Goal: Information Seeking & Learning: Learn about a topic

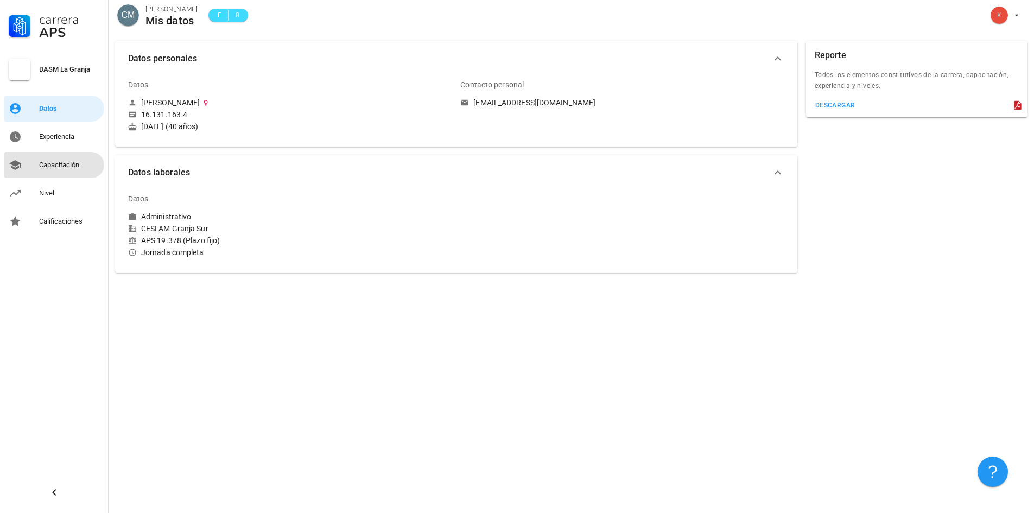
click at [55, 168] on div "Capacitación" at bounding box center [69, 165] width 61 height 9
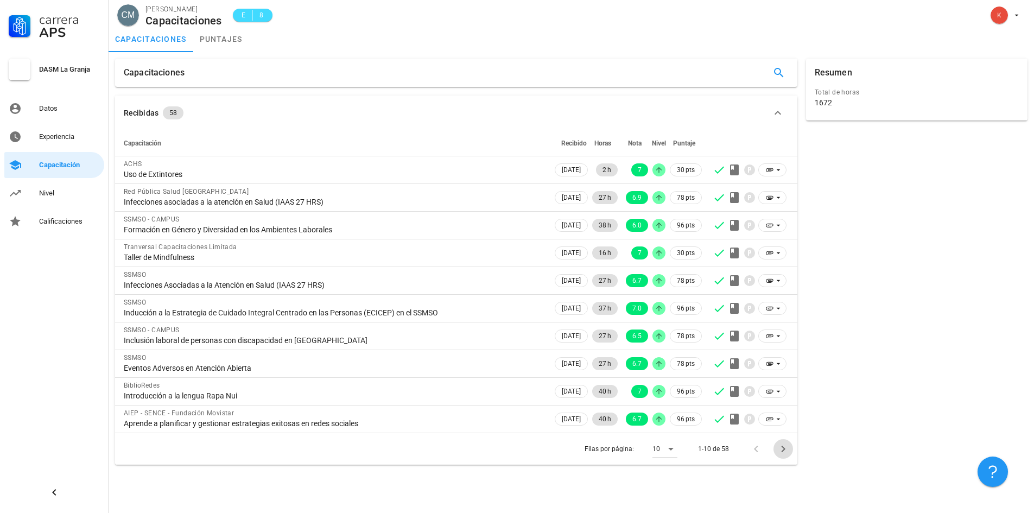
click at [781, 450] on icon "Página siguiente" at bounding box center [783, 449] width 13 height 13
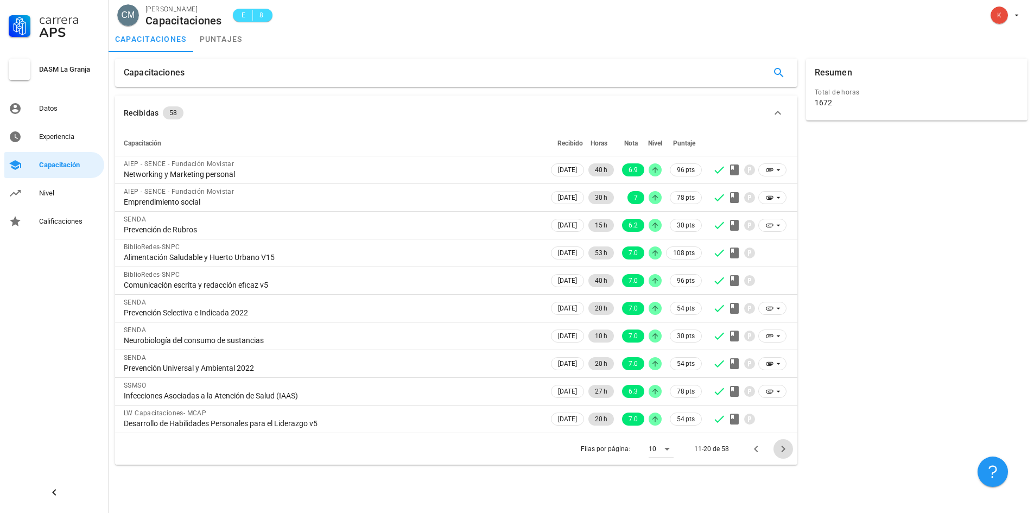
click at [781, 450] on icon "Página siguiente" at bounding box center [783, 449] width 13 height 13
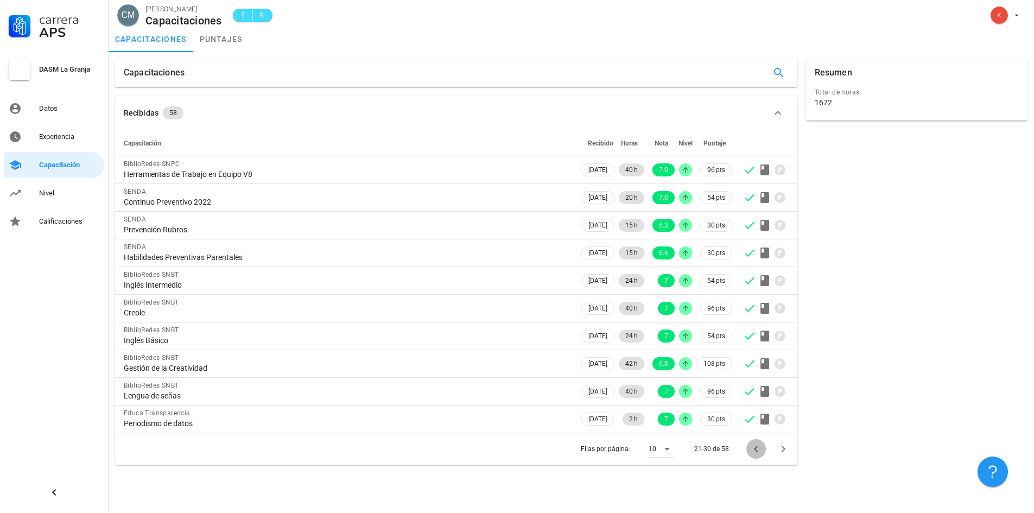
click at [755, 448] on icon "Página anterior" at bounding box center [756, 449] width 13 height 13
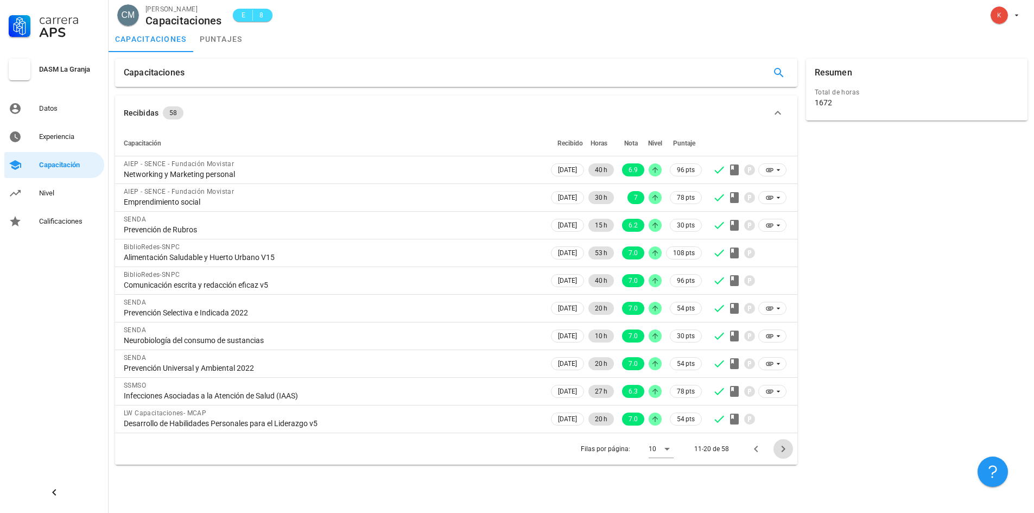
click at [782, 449] on icon "Página siguiente" at bounding box center [783, 449] width 13 height 13
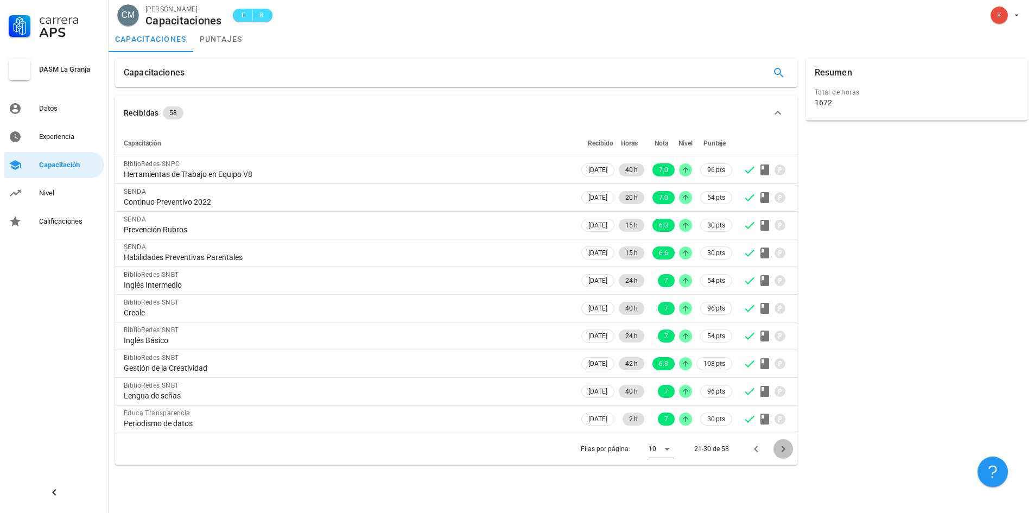
click at [782, 449] on icon "Página siguiente" at bounding box center [783, 449] width 13 height 13
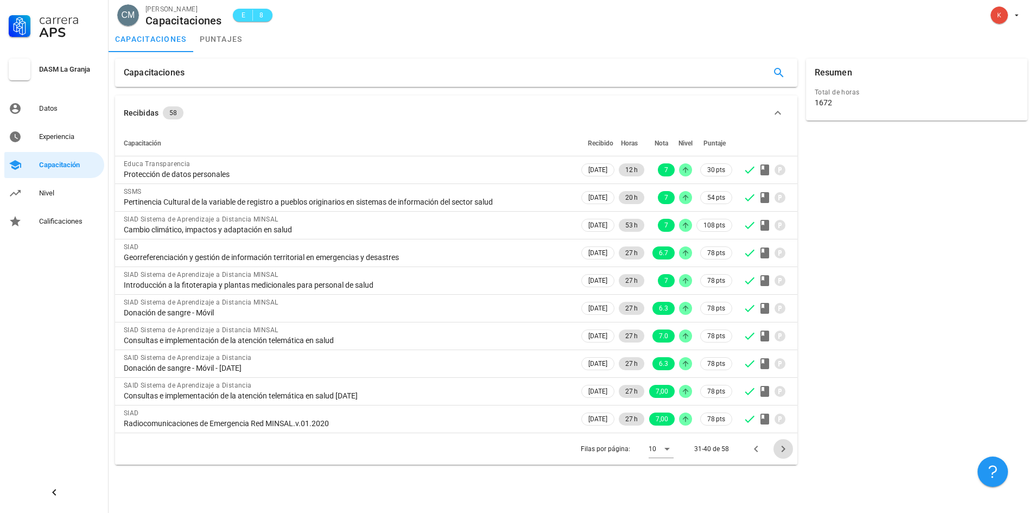
click at [780, 449] on icon "Página siguiente" at bounding box center [783, 449] width 13 height 13
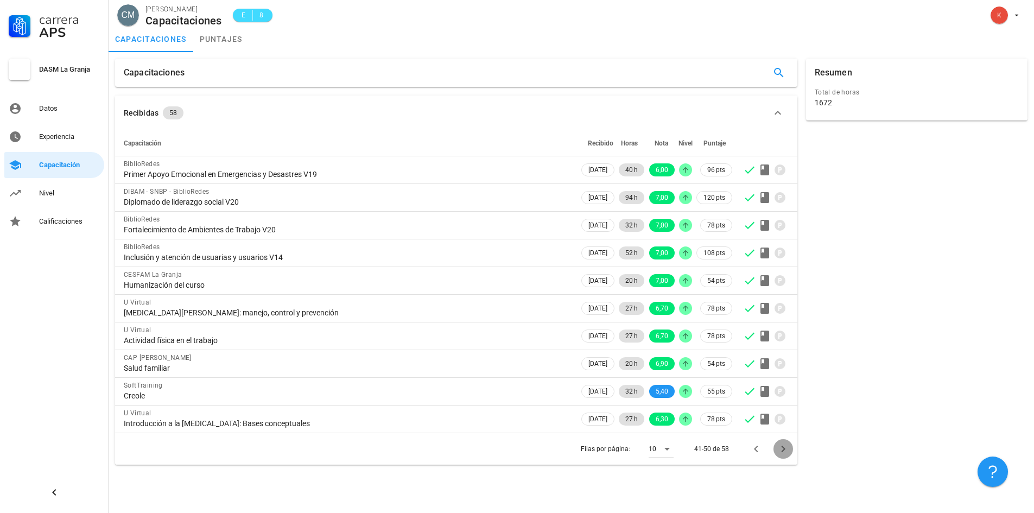
click at [780, 449] on icon "Página siguiente" at bounding box center [783, 449] width 13 height 13
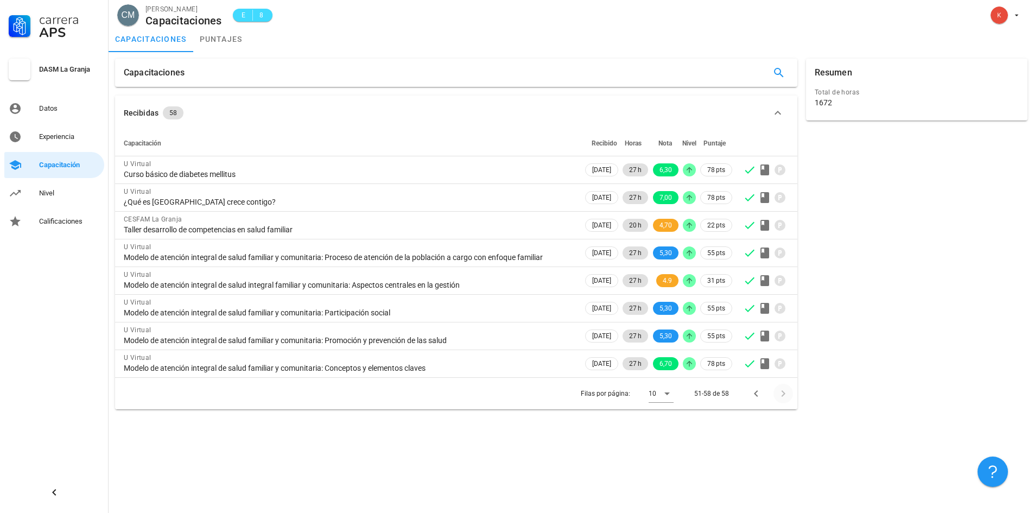
click at [780, 449] on div "Capacitaciones Recibidas 58 Capacitación Recibido Horas Nota Nivel Puntaje U Vi…" at bounding box center [572, 282] width 926 height 461
click at [780, 448] on div "Capacitaciones Recibidas 58 Capacitación Recibido Horas Nota Nivel Puntaje U Vi…" at bounding box center [572, 282] width 926 height 461
click at [780, 446] on div "Capacitaciones Recibidas 58 Capacitación Recibido Horas Nota Nivel Puntaje U Vi…" at bounding box center [572, 282] width 926 height 461
click at [785, 390] on div at bounding box center [781, 394] width 23 height 20
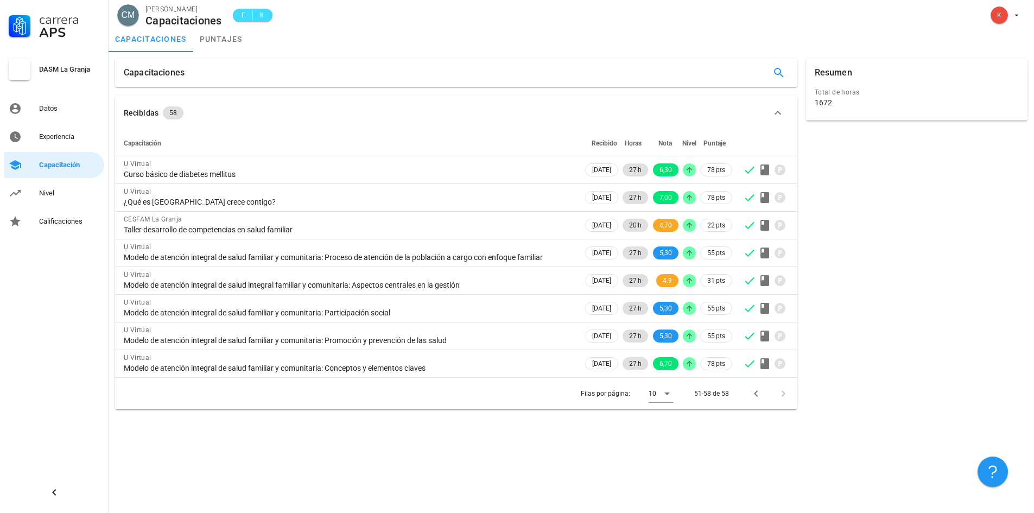
click at [785, 393] on div at bounding box center [781, 394] width 23 height 20
click at [758, 391] on icon "Página anterior" at bounding box center [756, 393] width 4 height 7
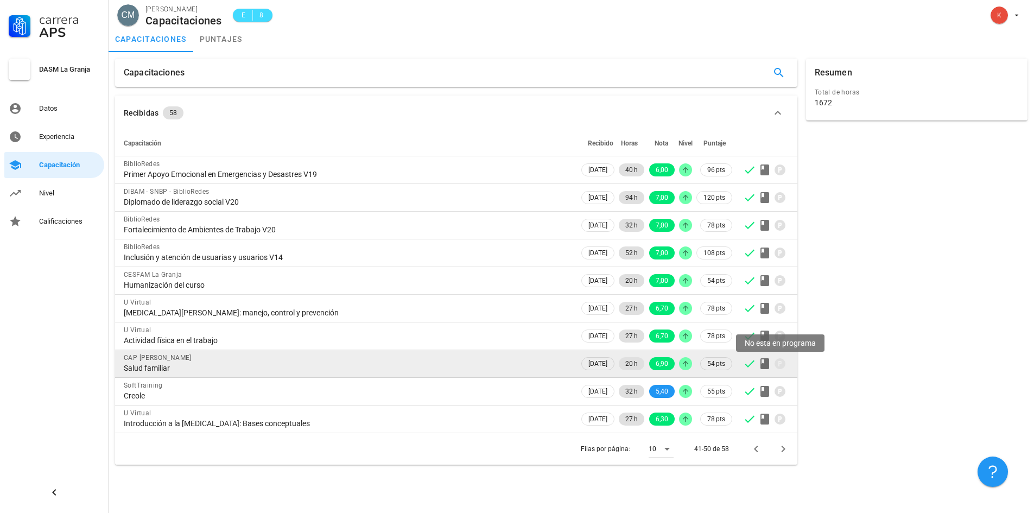
click at [780, 362] on icon at bounding box center [780, 363] width 13 height 13
click at [763, 368] on icon at bounding box center [765, 363] width 9 height 11
click at [179, 358] on div "CAP [PERSON_NAME]" at bounding box center [347, 357] width 447 height 11
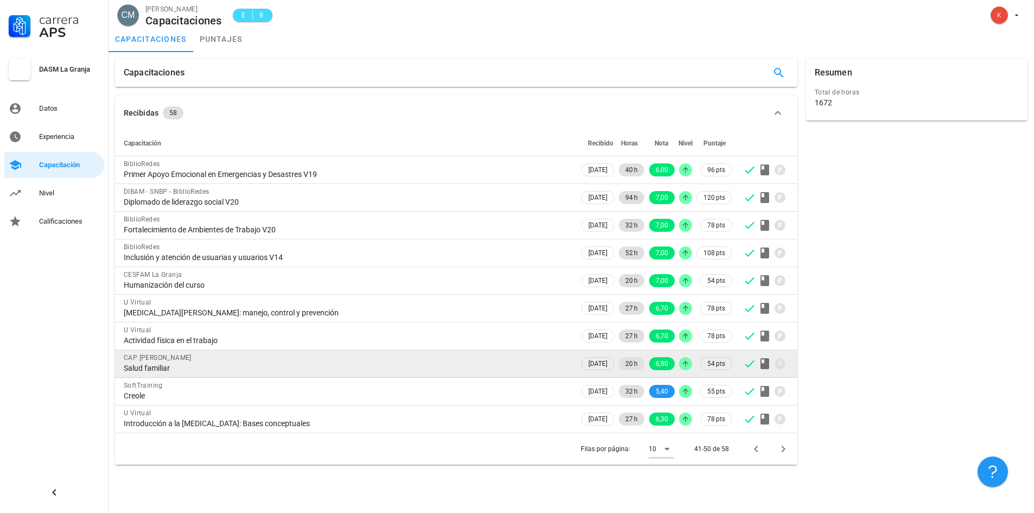
click at [179, 358] on div "CAP [PERSON_NAME]" at bounding box center [347, 357] width 447 height 11
click at [769, 362] on icon at bounding box center [765, 363] width 9 height 11
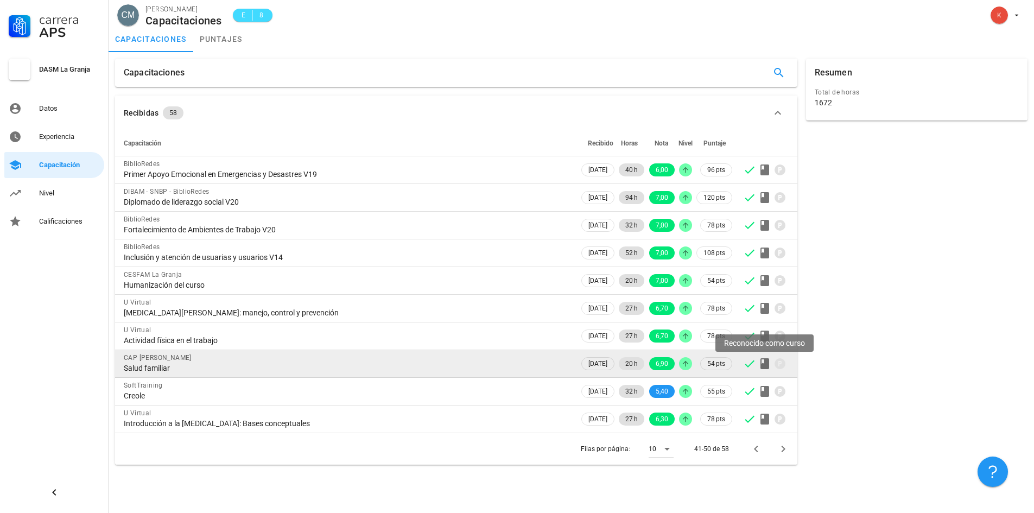
click at [769, 363] on icon at bounding box center [765, 363] width 9 height 11
click at [147, 363] on div "CAP [PERSON_NAME]" at bounding box center [347, 357] width 447 height 11
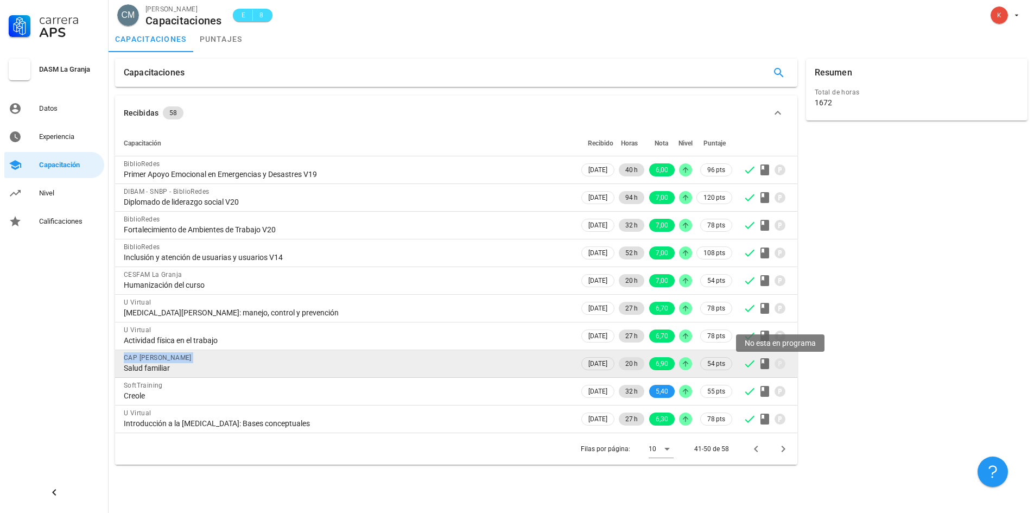
click at [782, 363] on icon at bounding box center [780, 363] width 11 height 11
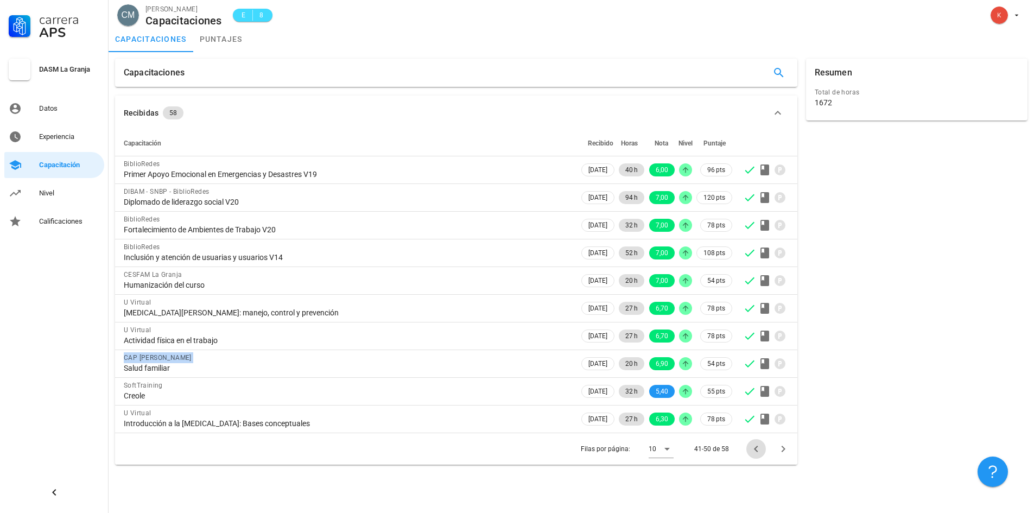
click at [756, 449] on icon "Página anterior" at bounding box center [756, 449] width 13 height 13
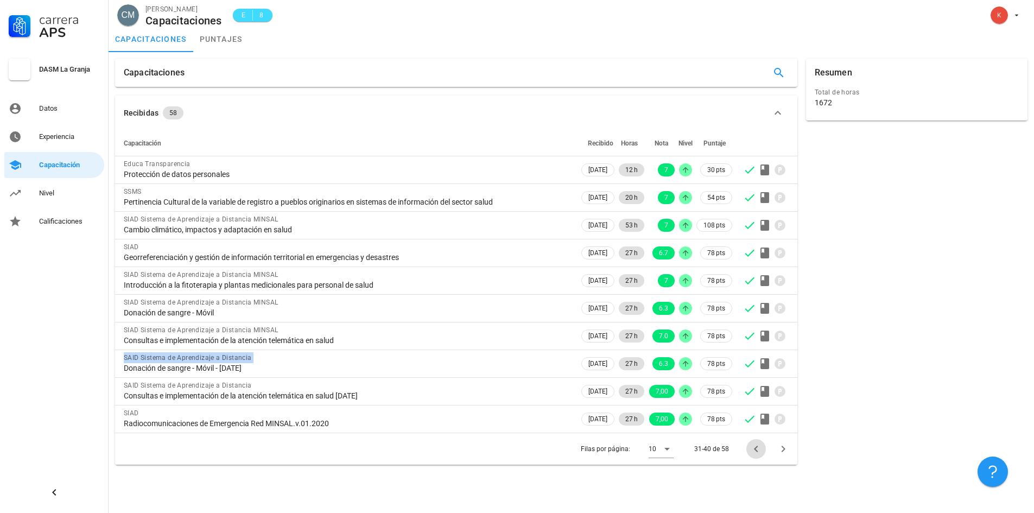
click at [754, 451] on icon "Página anterior" at bounding box center [756, 449] width 13 height 13
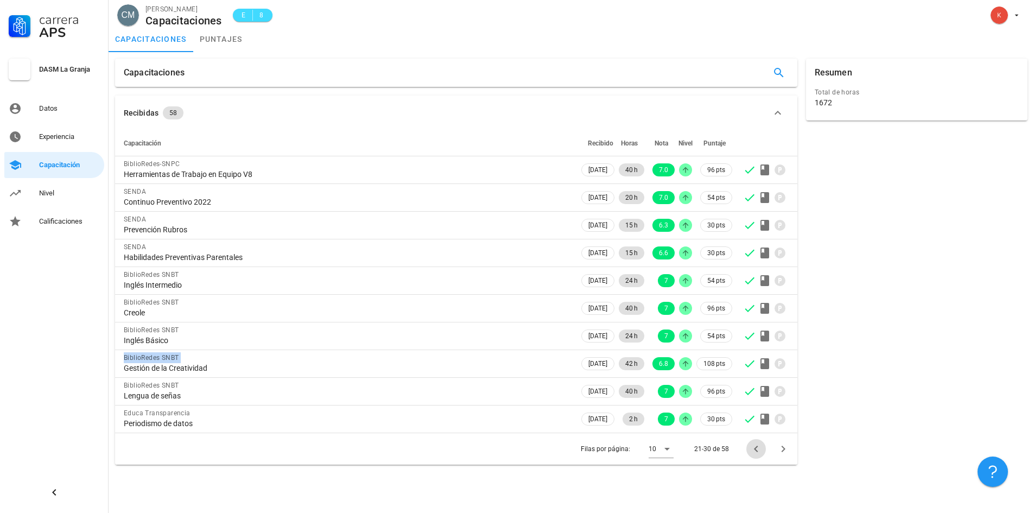
click at [754, 445] on icon "Página anterior" at bounding box center [756, 449] width 13 height 13
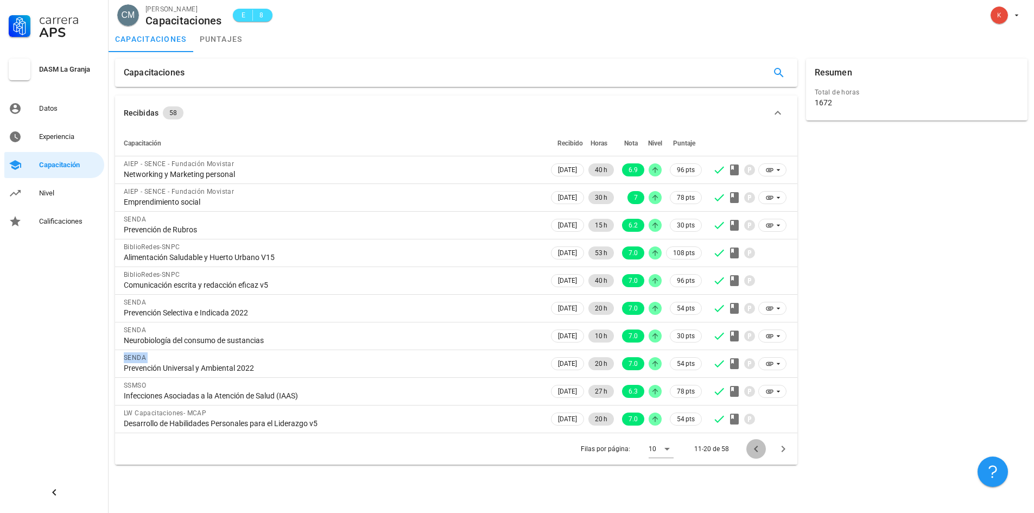
click at [755, 450] on icon "Página anterior" at bounding box center [756, 449] width 4 height 7
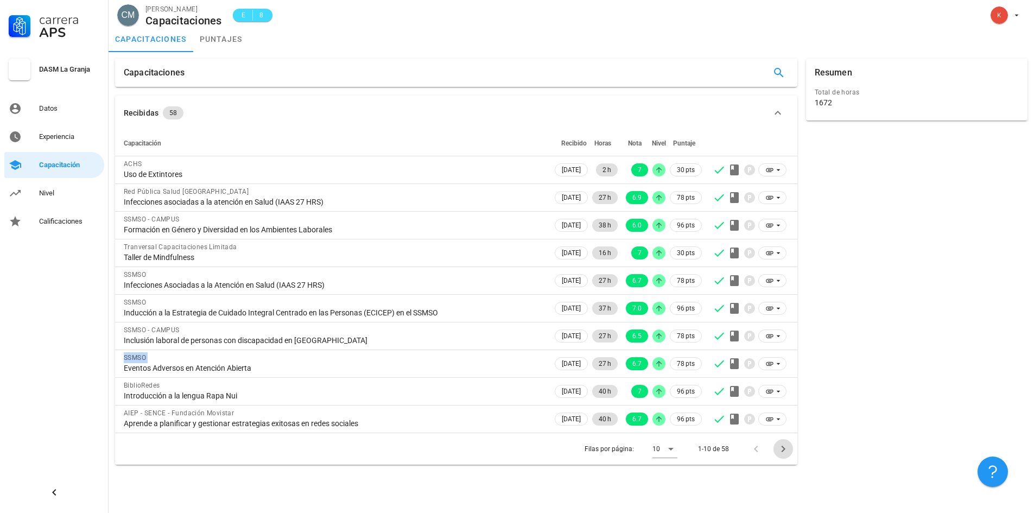
click at [783, 448] on icon "Página siguiente" at bounding box center [783, 449] width 4 height 7
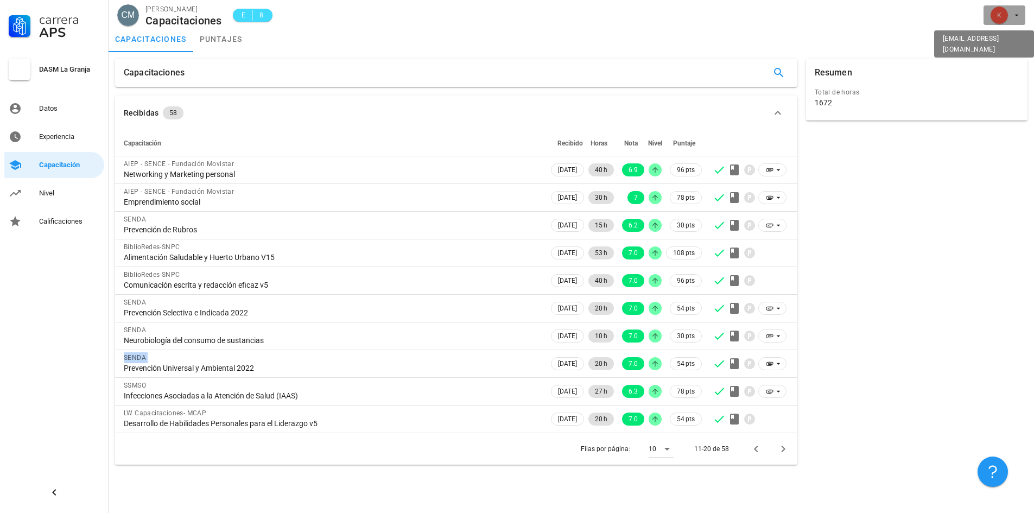
click at [1013, 9] on span "button" at bounding box center [1004, 15] width 33 height 17
click at [1013, 40] on div "Salir" at bounding box center [1010, 42] width 17 height 22
